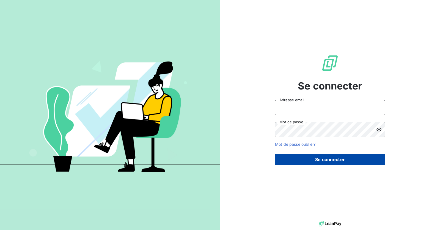
type input "[PERSON_NAME][EMAIL_ADDRESS][DOMAIN_NAME]"
click at [330, 162] on button "Se connecter" at bounding box center [330, 160] width 110 height 12
